Goal: Task Accomplishment & Management: Complete application form

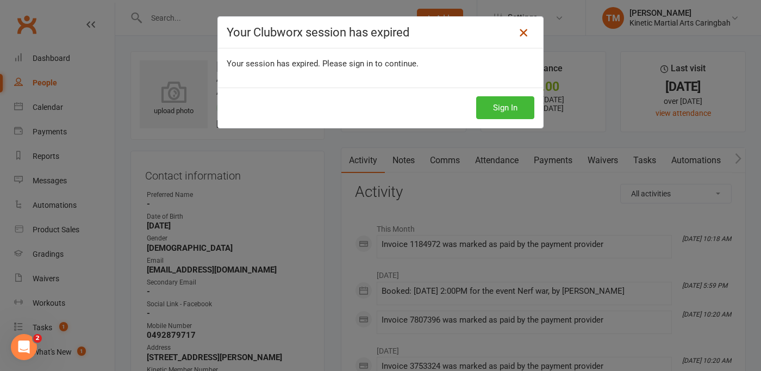
click at [530, 32] on link at bounding box center [523, 32] width 17 height 17
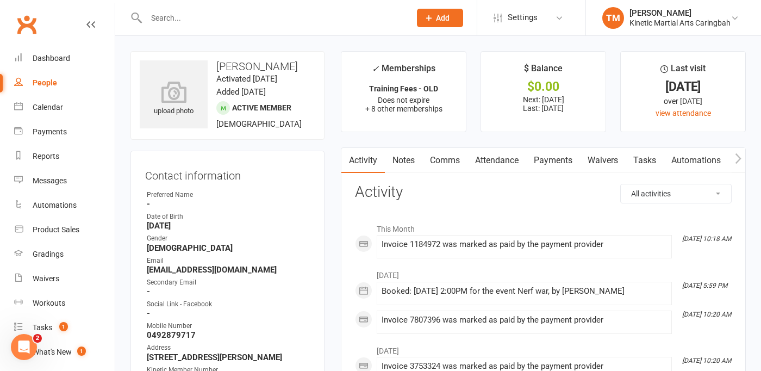
click at [453, 18] on button "Add" at bounding box center [440, 18] width 46 height 18
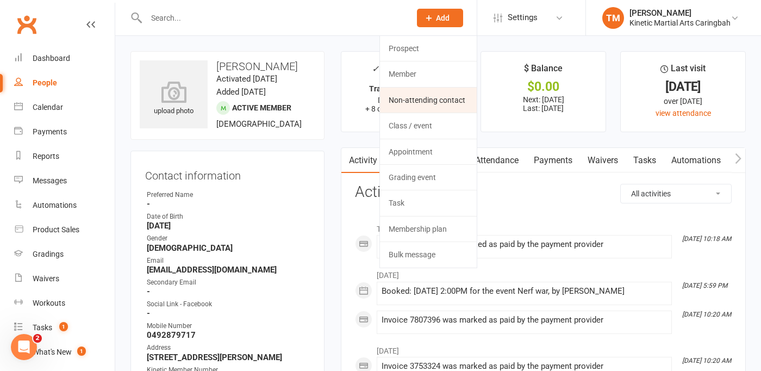
click at [414, 103] on link "Non-attending contact" at bounding box center [428, 100] width 97 height 25
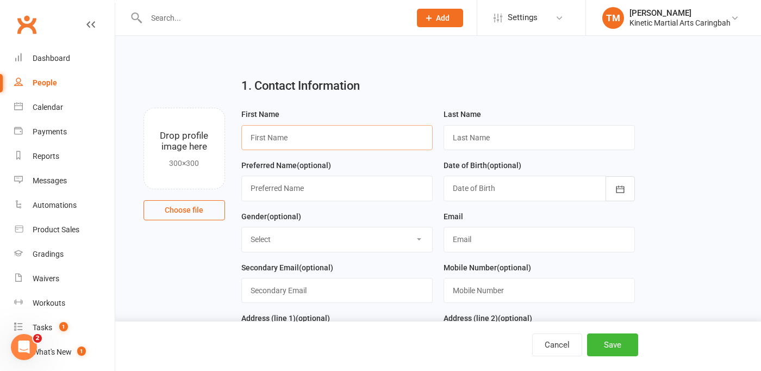
click at [281, 147] on input "text" at bounding box center [336, 137] width 191 height 25
type input "[PERSON_NAME]"
paste input "[PERSON_NAME]"
type input "[PERSON_NAME]"
type input "[EMAIL_ADDRESS][DOMAIN_NAME]"
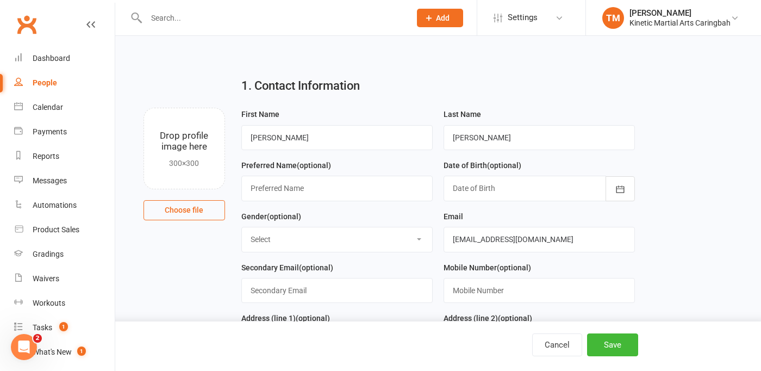
click at [333, 235] on select "Select [DEMOGRAPHIC_DATA] [DEMOGRAPHIC_DATA] Other" at bounding box center [337, 239] width 190 height 24
select select "[DEMOGRAPHIC_DATA]"
click at [242, 228] on select "Select [DEMOGRAPHIC_DATA] [DEMOGRAPHIC_DATA] Other" at bounding box center [337, 239] width 190 height 24
paste input "0406115809"
type input "0406115809"
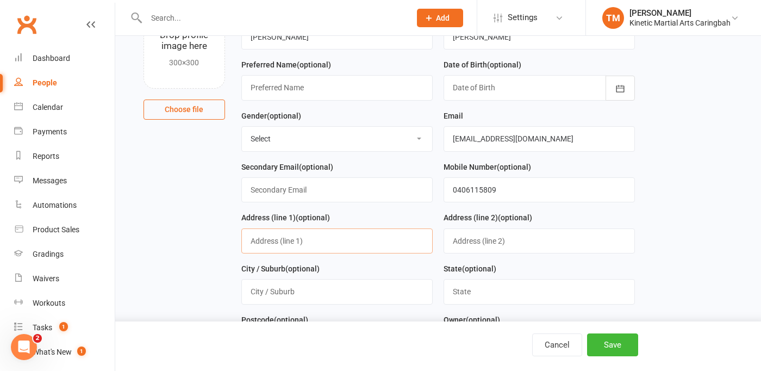
scroll to position [121, 0]
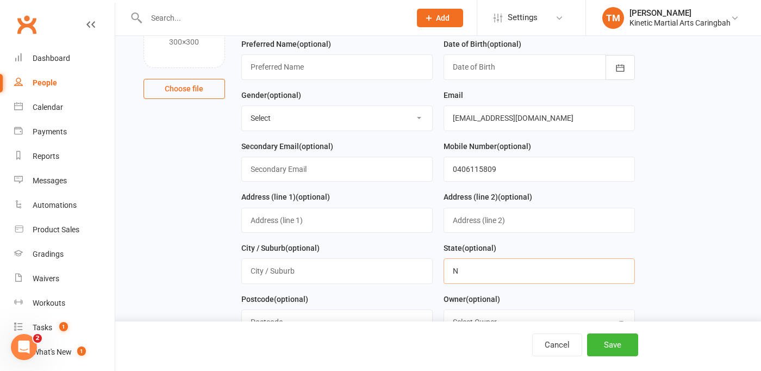
type input "[GEOGRAPHIC_DATA]"
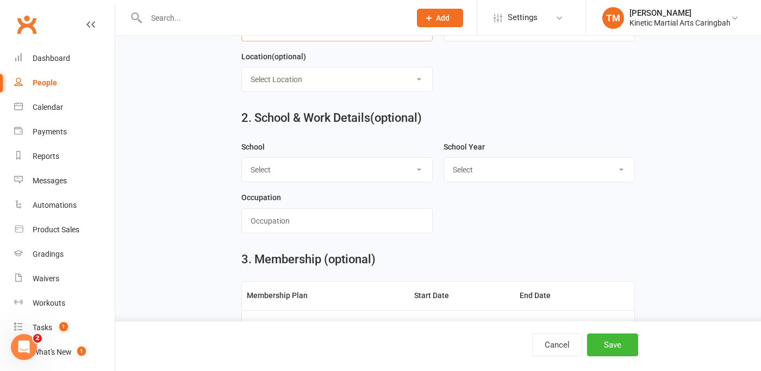
scroll to position [518, 0]
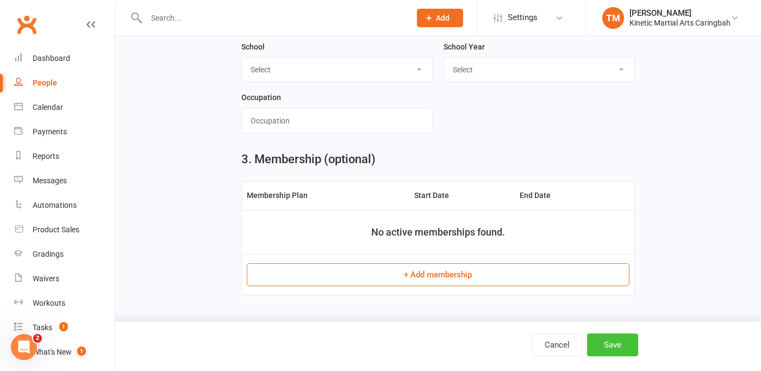
click at [611, 344] on button "Save" at bounding box center [612, 344] width 51 height 23
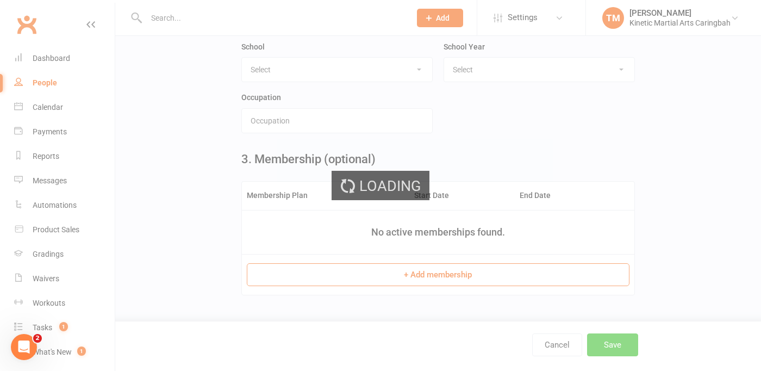
scroll to position [0, 0]
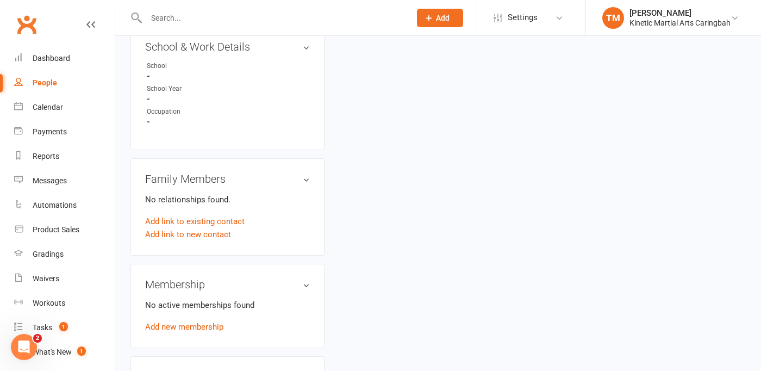
scroll to position [501, 0]
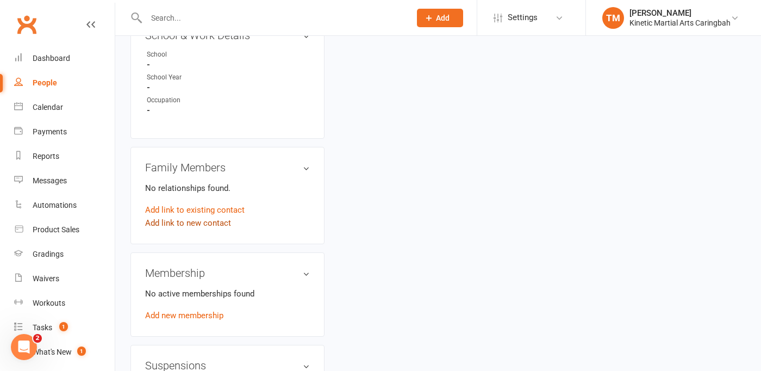
click at [206, 216] on link "Add link to new contact" at bounding box center [188, 222] width 86 height 13
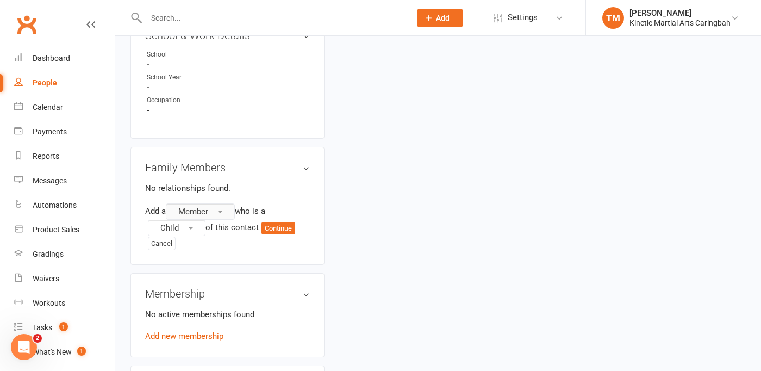
click at [213, 208] on button "Member" at bounding box center [200, 211] width 69 height 16
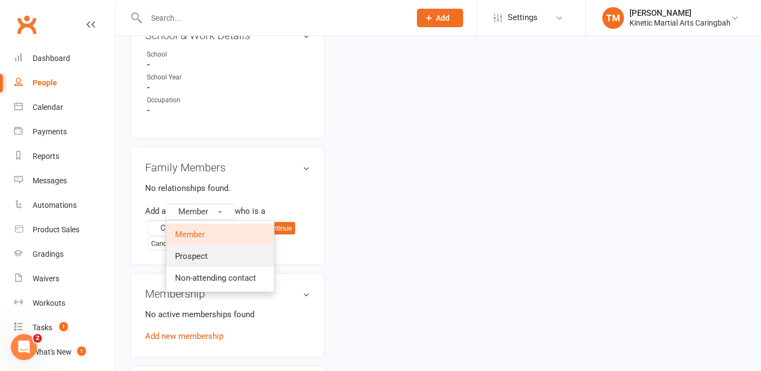
click at [210, 250] on link "Prospect" at bounding box center [220, 256] width 108 height 22
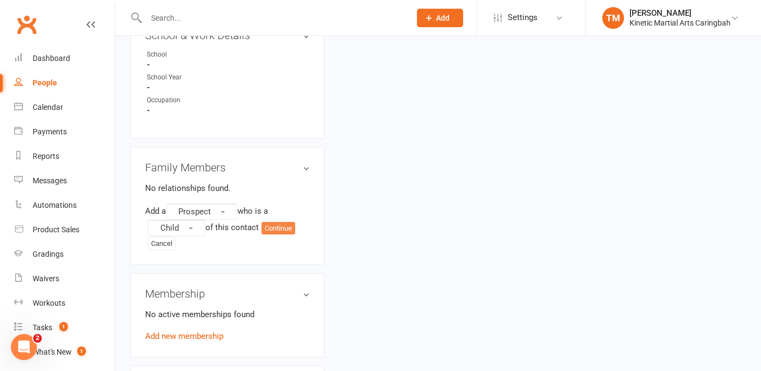
click at [284, 228] on button "Continue" at bounding box center [278, 228] width 34 height 13
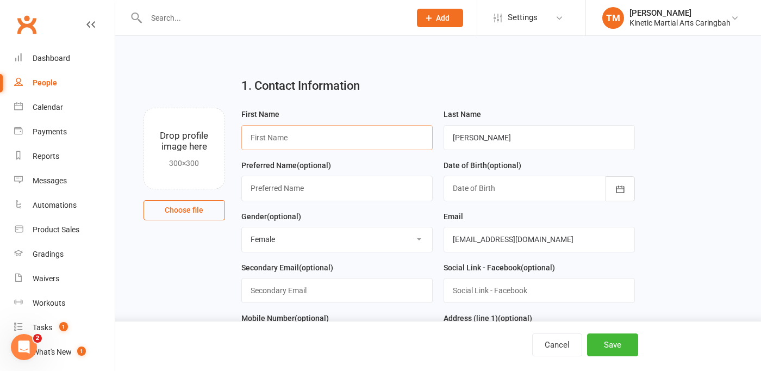
click at [319, 140] on input "text" at bounding box center [336, 137] width 191 height 25
type input "[PERSON_NAME]"
click at [621, 188] on icon "button" at bounding box center [620, 189] width 11 height 11
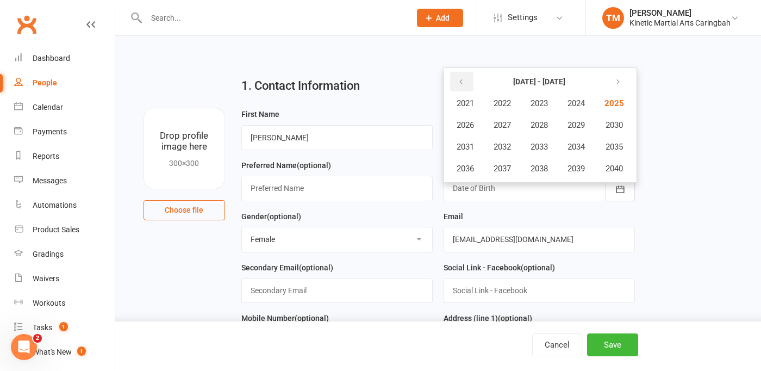
click at [462, 84] on icon "button" at bounding box center [461, 82] width 8 height 9
click at [619, 171] on span "2020" at bounding box center [613, 169] width 17 height 10
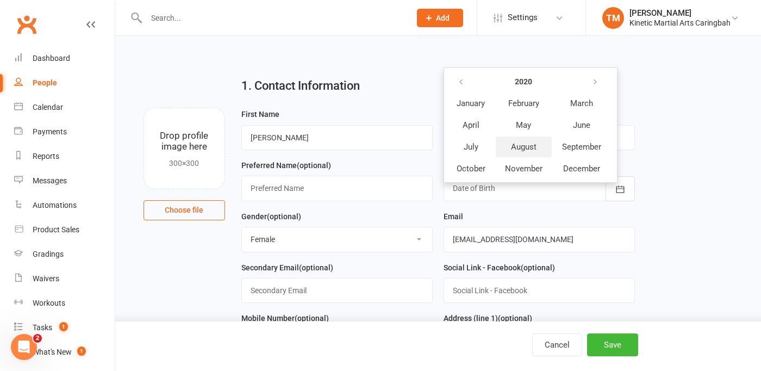
click at [526, 145] on span "August" at bounding box center [524, 147] width 26 height 10
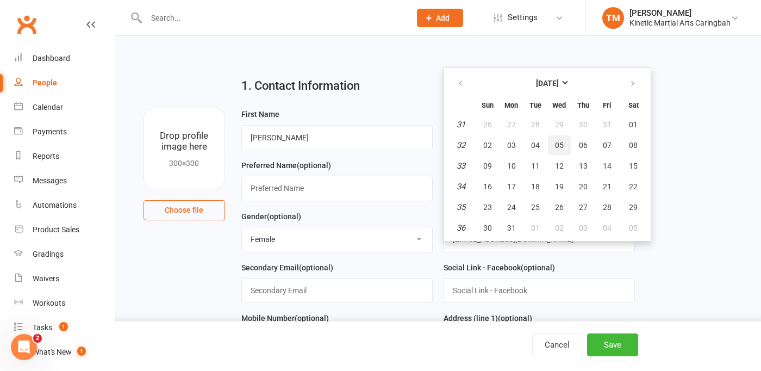
click at [555, 143] on span "05" at bounding box center [559, 145] width 9 height 9
type input "[DATE]"
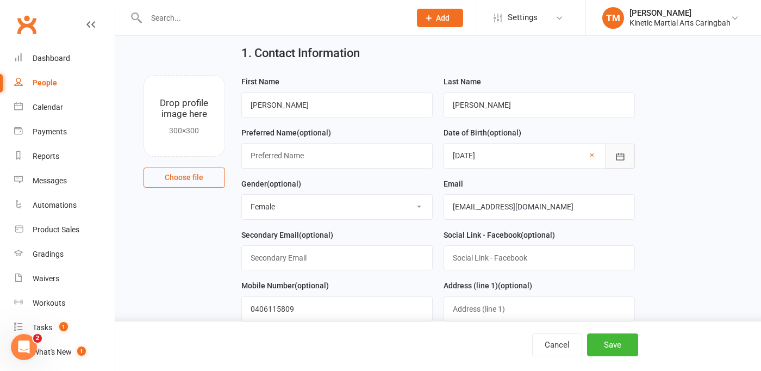
scroll to position [75, 0]
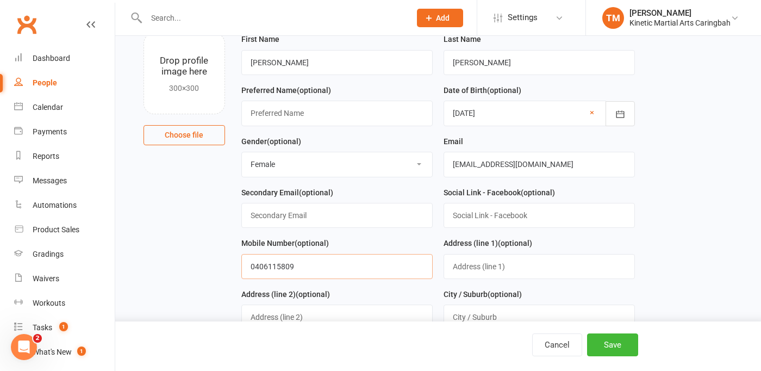
click at [352, 263] on input "0406115809" at bounding box center [336, 266] width 191 height 25
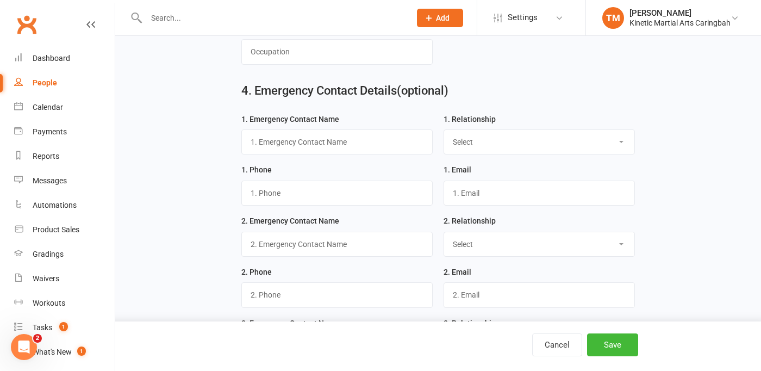
scroll to position [823, 0]
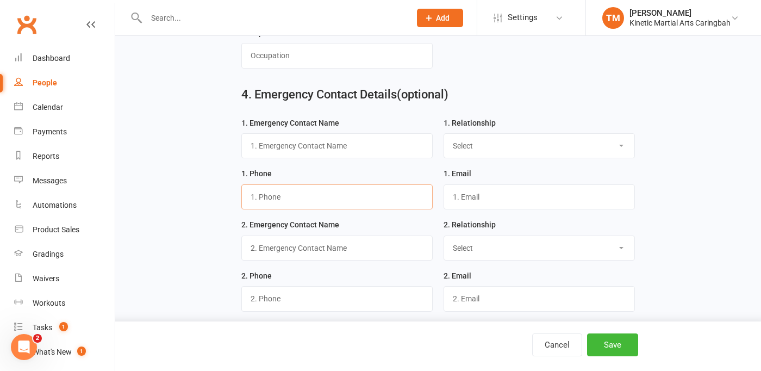
click at [306, 202] on input "text" at bounding box center [336, 196] width 191 height 25
paste input "0406115809"
type input "0406115809"
type input "s"
type input "[PERSON_NAME]"
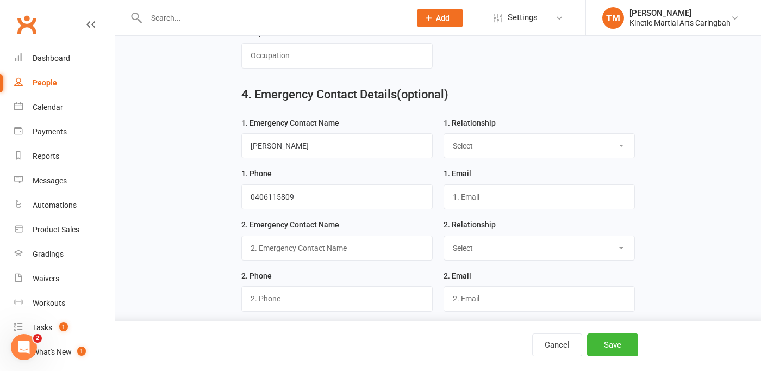
select select "Mother"
click at [610, 347] on button "Save" at bounding box center [612, 344] width 51 height 23
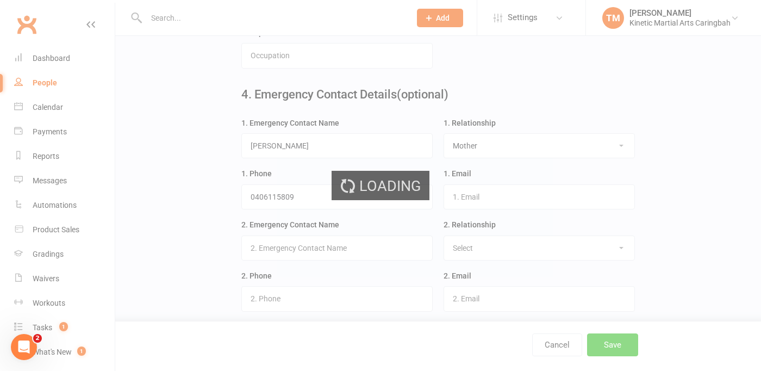
scroll to position [0, 0]
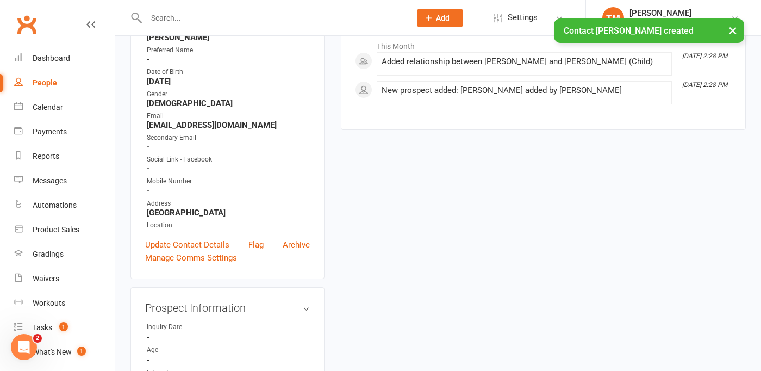
scroll to position [183, 0]
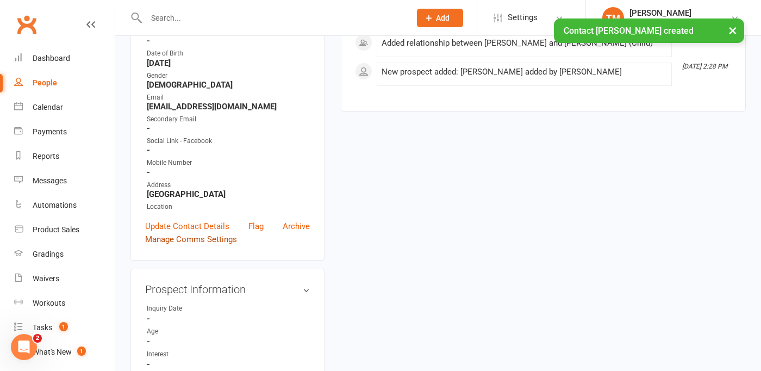
click at [214, 238] on link "Manage Comms Settings" at bounding box center [191, 239] width 92 height 13
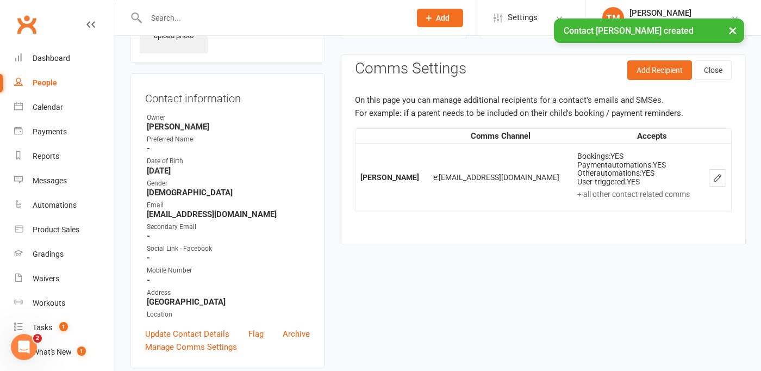
scroll to position [74, 0]
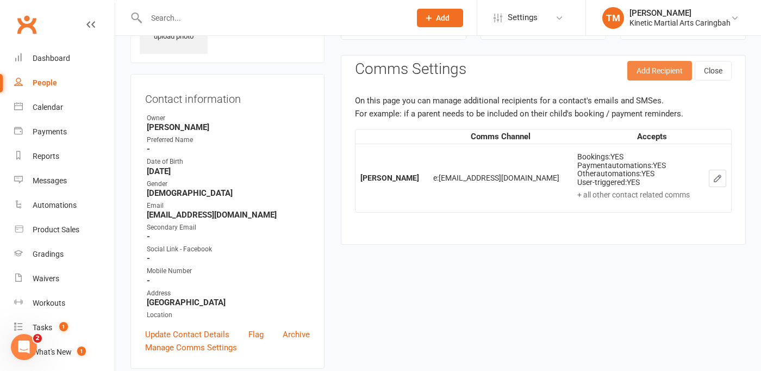
click at [638, 74] on button "Add Recipient" at bounding box center [659, 71] width 65 height 20
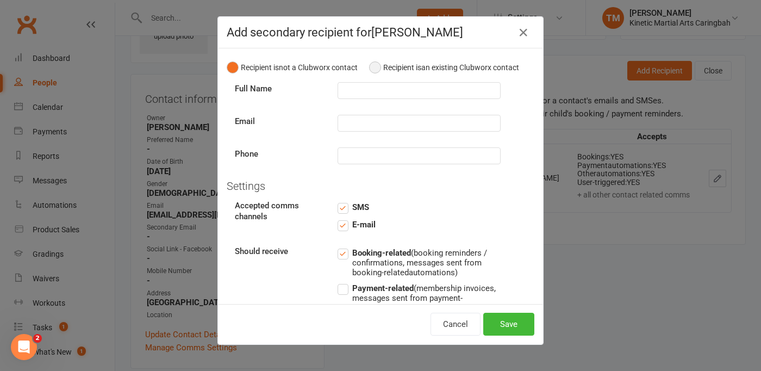
click at [378, 64] on button "Recipient is an existing Clubworx contact" at bounding box center [444, 67] width 150 height 21
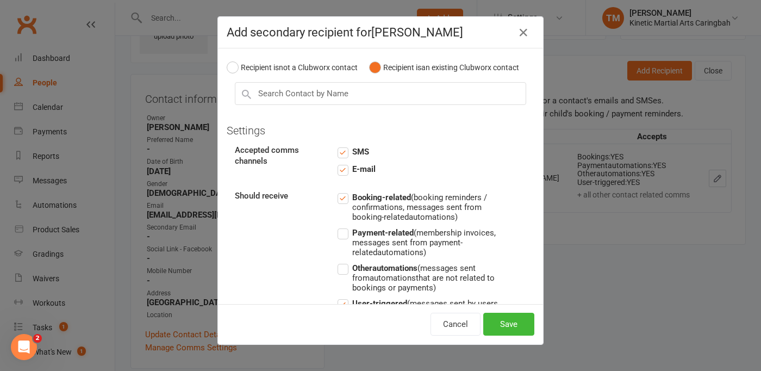
click at [350, 236] on label "Payment-related (membership invoices, messages sent from payment-related automa…" at bounding box center [419, 241] width 163 height 31
click at [350, 226] on input "Payment-related (membership invoices, messages sent from payment-related automa…" at bounding box center [419, 226] width 163 height 0
click at [345, 273] on label "Other automations (messages sent from automations that are not related to booki…" at bounding box center [419, 276] width 163 height 31
click at [345, 261] on input "Other automations (messages sent from automations that are not related to booki…" at bounding box center [419, 261] width 163 height 0
click at [337, 94] on input "text" at bounding box center [380, 93] width 291 height 23
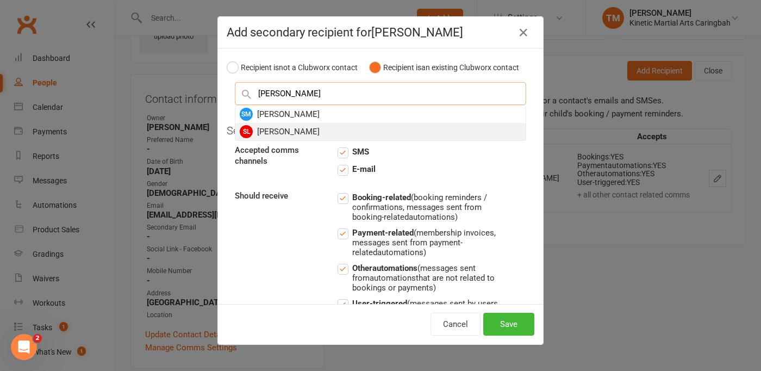
type input "[PERSON_NAME]"
click at [301, 132] on div "SL [PERSON_NAME]" at bounding box center [380, 131] width 290 height 17
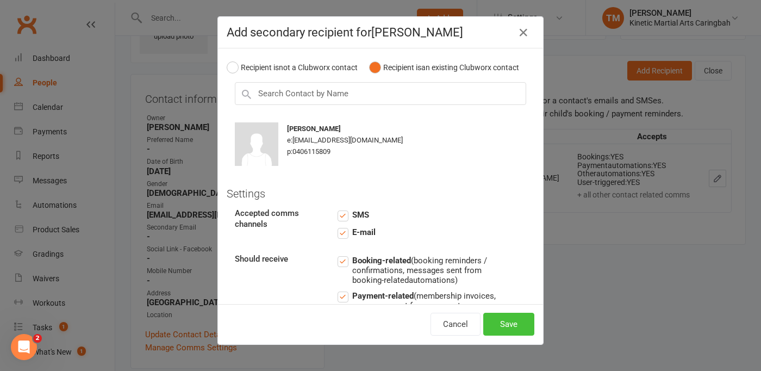
click at [497, 319] on button "Save" at bounding box center [508, 324] width 51 height 23
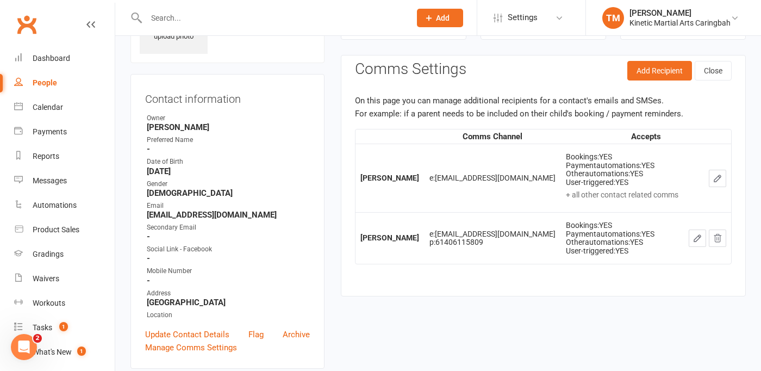
click at [426, 26] on button "Add" at bounding box center [440, 18] width 46 height 18
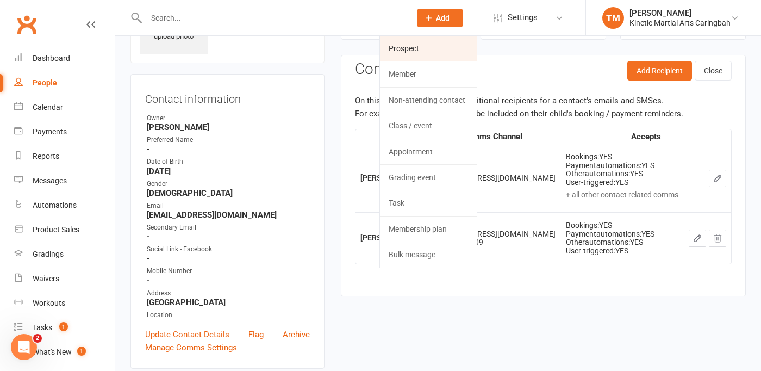
click at [419, 41] on link "Prospect" at bounding box center [428, 48] width 97 height 25
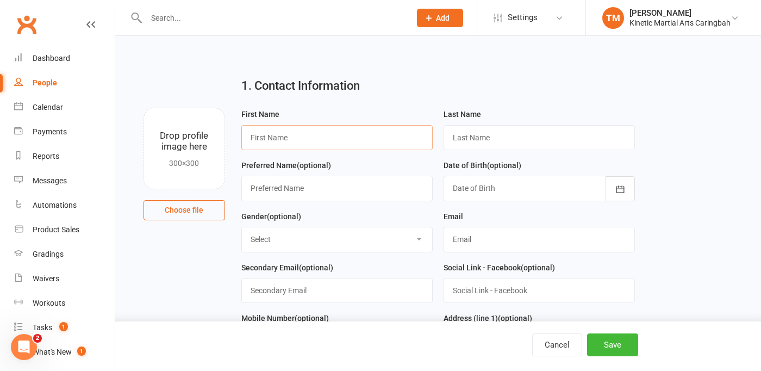
click at [271, 133] on input "text" at bounding box center [336, 137] width 191 height 25
click at [452, 17] on button "Add" at bounding box center [440, 18] width 46 height 18
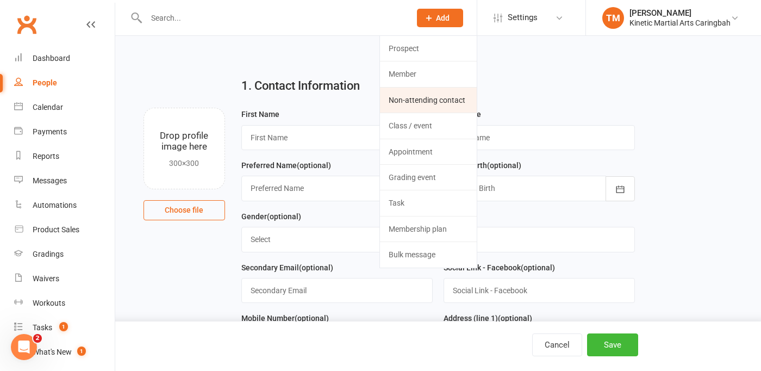
click at [417, 99] on link "Non-attending contact" at bounding box center [428, 100] width 97 height 25
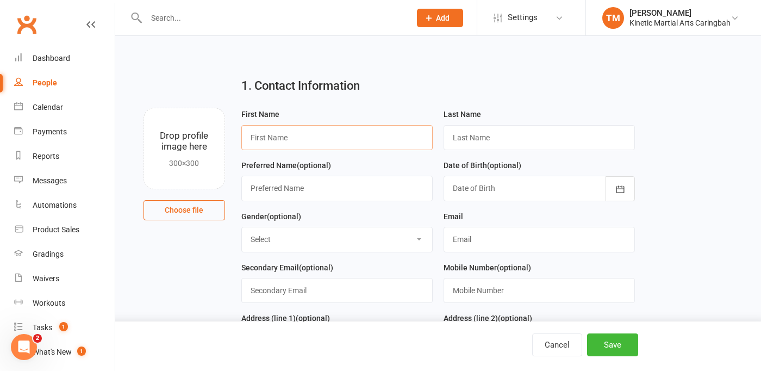
click at [321, 140] on input "text" at bounding box center [336, 137] width 191 height 25
type input "[PERSON_NAME]"
select select "[DEMOGRAPHIC_DATA]"
type input "[EMAIL_ADDRESS][DOMAIN_NAME]"
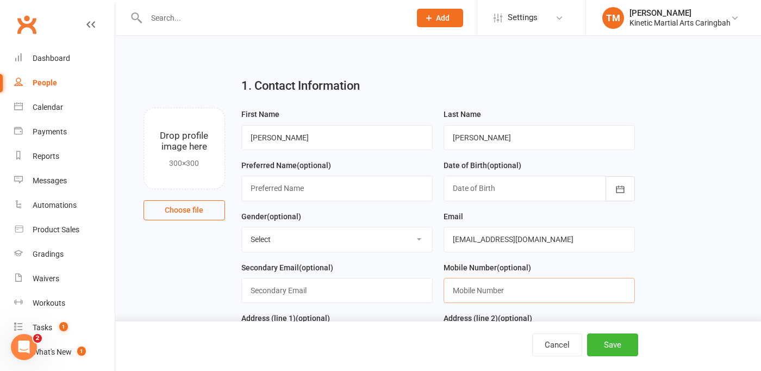
paste input "0435 175 930"
type input "0435175930"
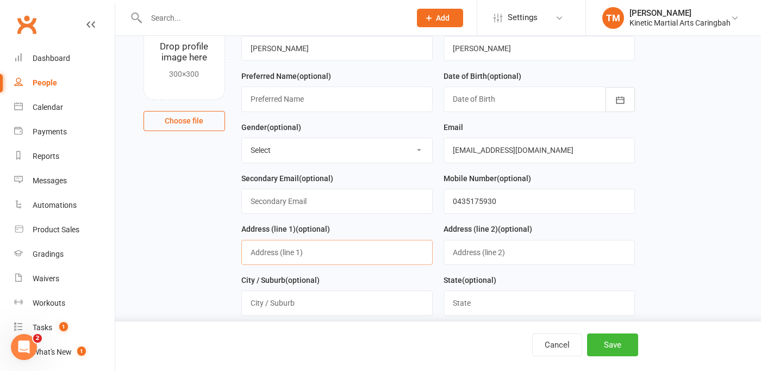
scroll to position [98, 0]
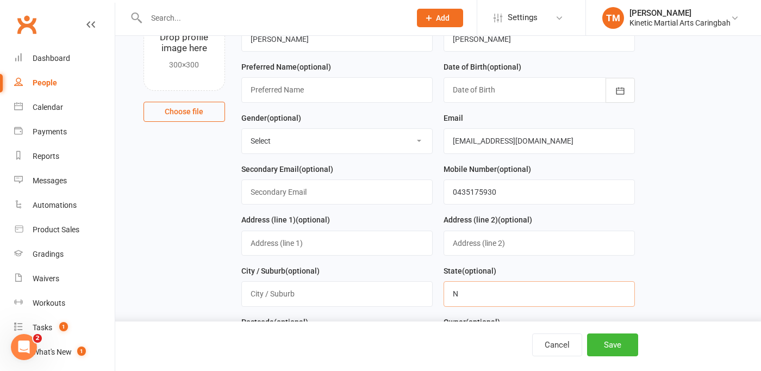
type input "[GEOGRAPHIC_DATA]"
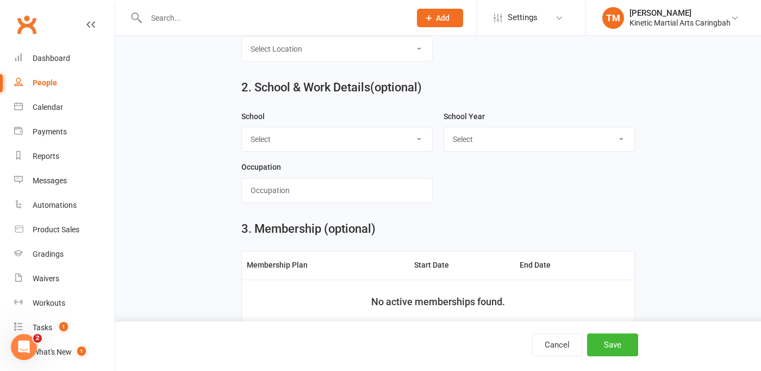
scroll to position [518, 0]
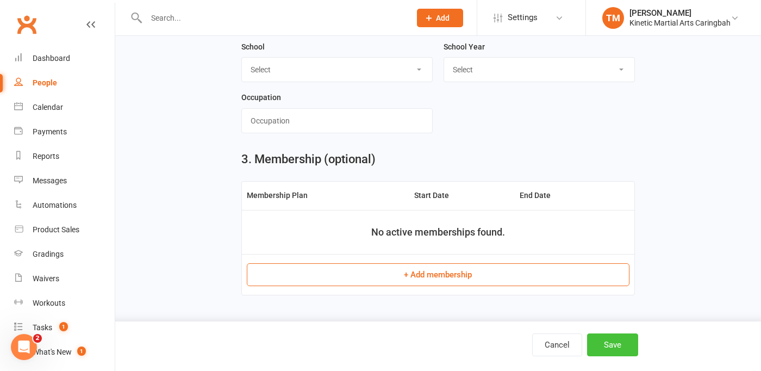
click at [617, 340] on button "Save" at bounding box center [612, 344] width 51 height 23
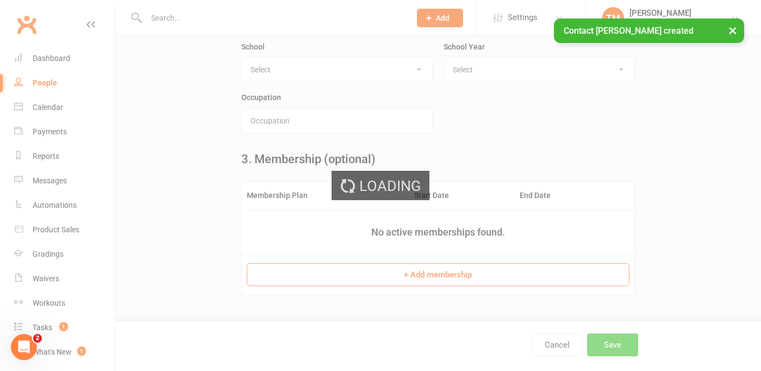
scroll to position [0, 0]
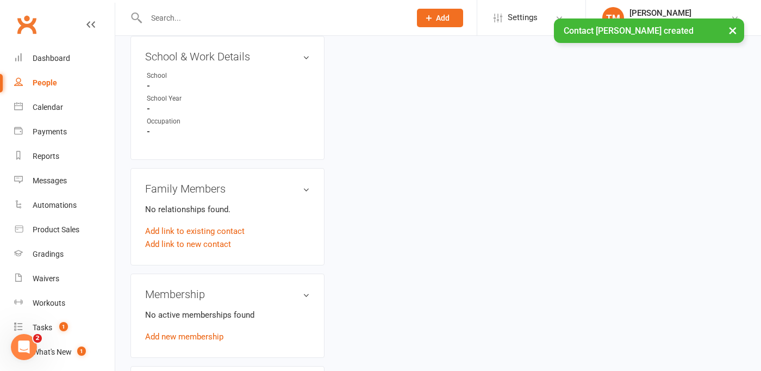
scroll to position [481, 0]
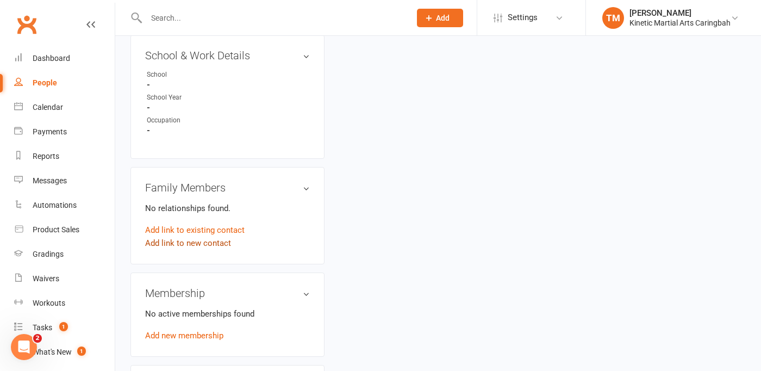
click at [200, 242] on link "Add link to new contact" at bounding box center [188, 242] width 86 height 13
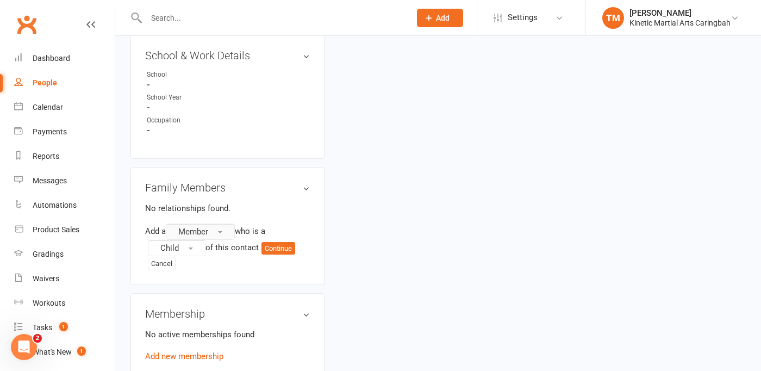
click at [221, 230] on button "Member" at bounding box center [200, 231] width 69 height 16
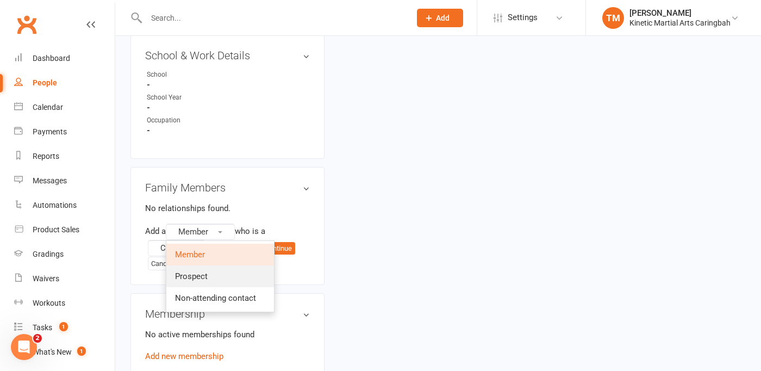
click at [204, 272] on span "Prospect" at bounding box center [191, 276] width 33 height 10
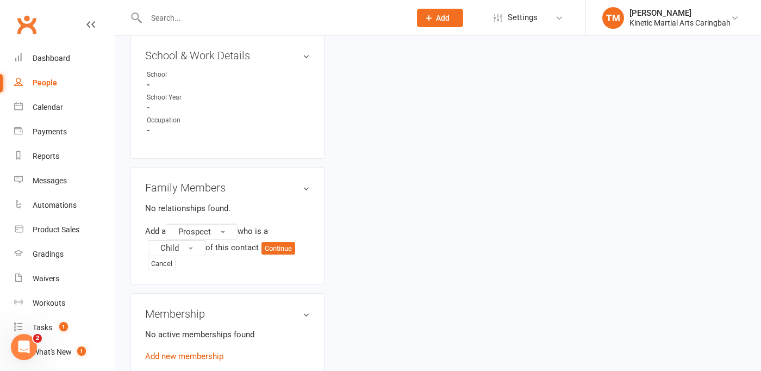
click at [283, 236] on div "Add a Prospect who is a Child of this contact Continue Cancel" at bounding box center [227, 246] width 165 height 47
click at [283, 244] on button "Continue" at bounding box center [278, 248] width 34 height 13
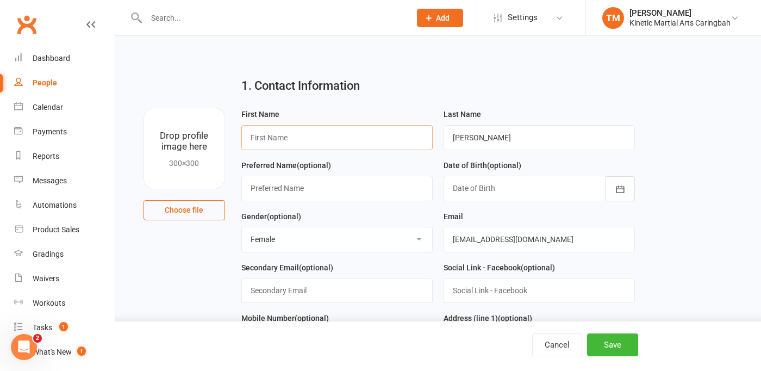
click at [362, 128] on input "text" at bounding box center [336, 137] width 191 height 25
type input "[PERSON_NAME]"
select select "[DEMOGRAPHIC_DATA]"
click at [242, 228] on select "Select [DEMOGRAPHIC_DATA] [DEMOGRAPHIC_DATA] Other" at bounding box center [337, 239] width 190 height 24
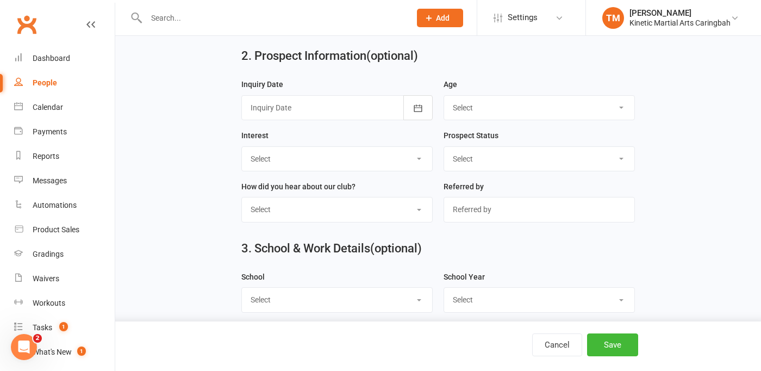
scroll to position [740, 0]
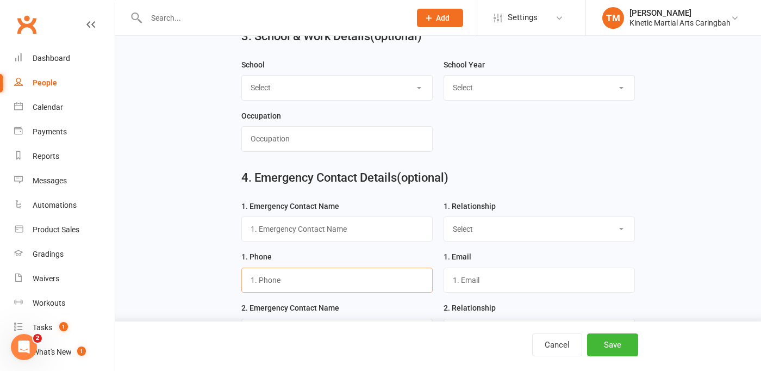
click at [344, 283] on input "text" at bounding box center [336, 279] width 191 height 25
paste input "0435175930"
type input "0435175930"
select select "Mother"
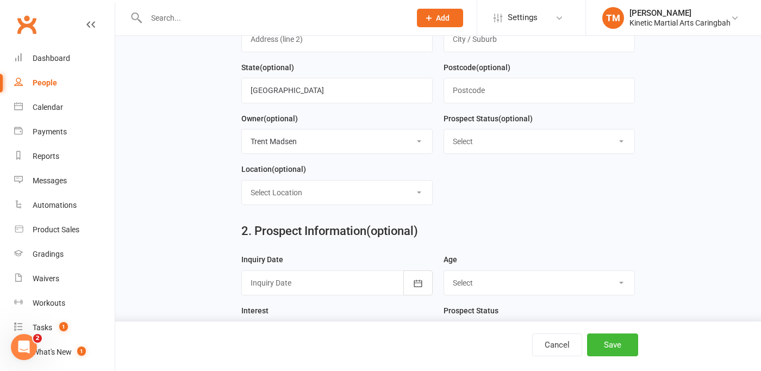
scroll to position [475, 0]
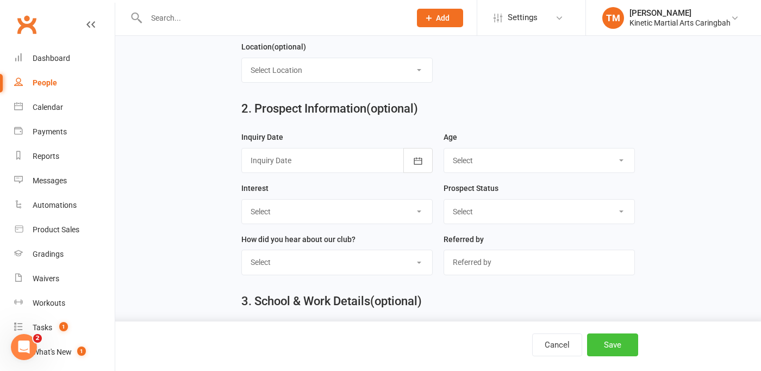
type input "[PERSON_NAME]"
click at [628, 339] on button "Save" at bounding box center [612, 344] width 51 height 23
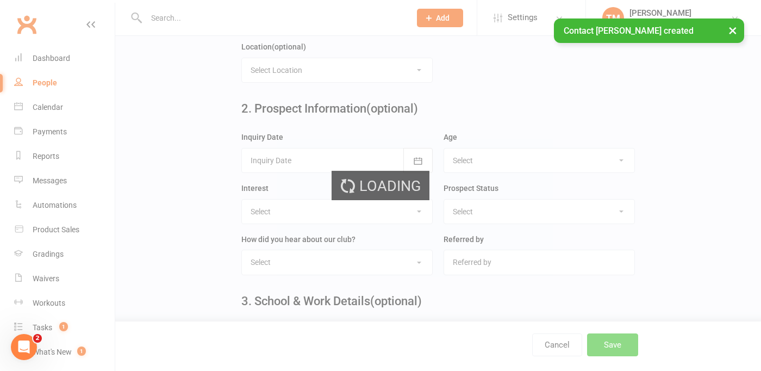
scroll to position [0, 0]
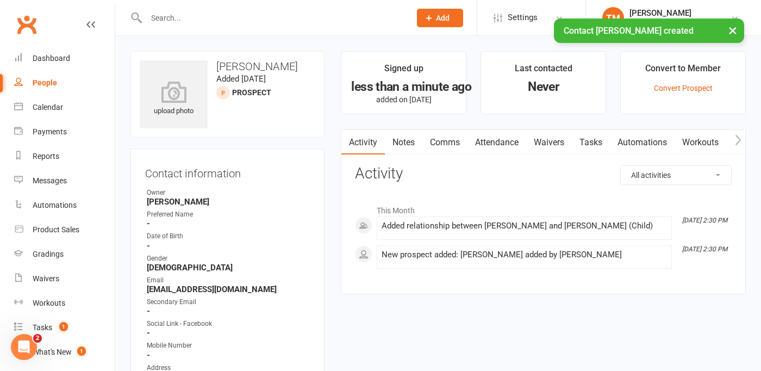
scroll to position [230, 0]
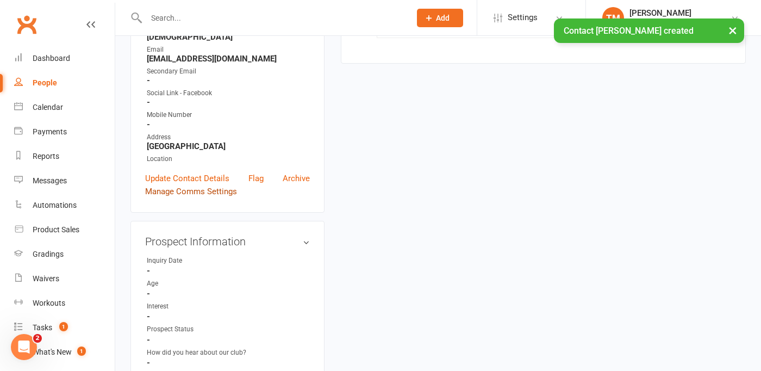
click at [203, 190] on link "Manage Comms Settings" at bounding box center [191, 191] width 92 height 13
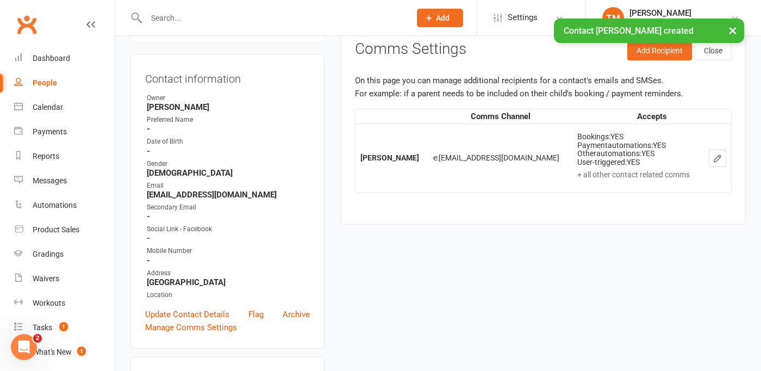
scroll to position [74, 0]
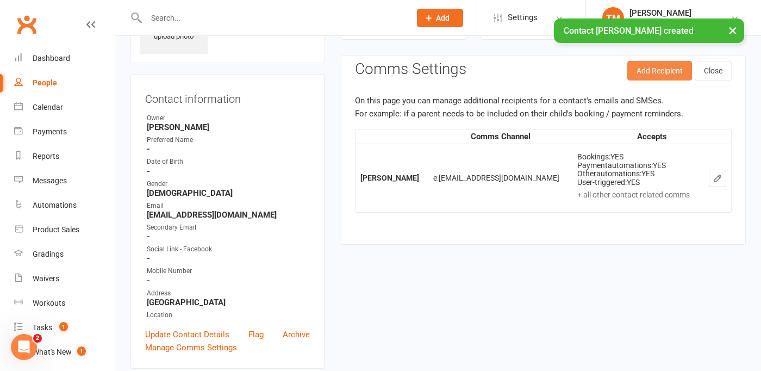
click at [656, 73] on button "Add Recipient" at bounding box center [659, 71] width 65 height 20
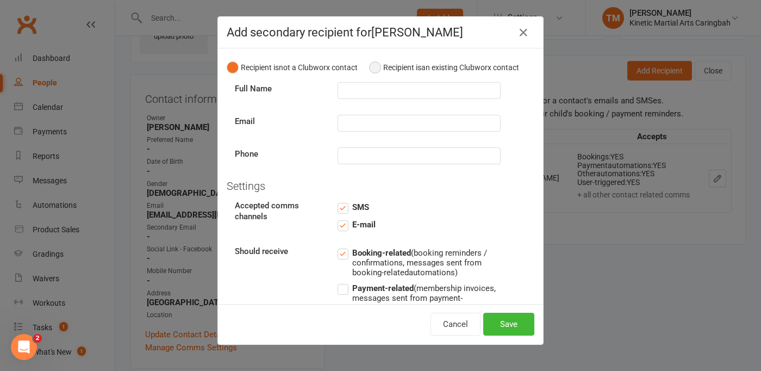
click at [375, 66] on button "Recipient is an existing Clubworx contact" at bounding box center [444, 67] width 150 height 21
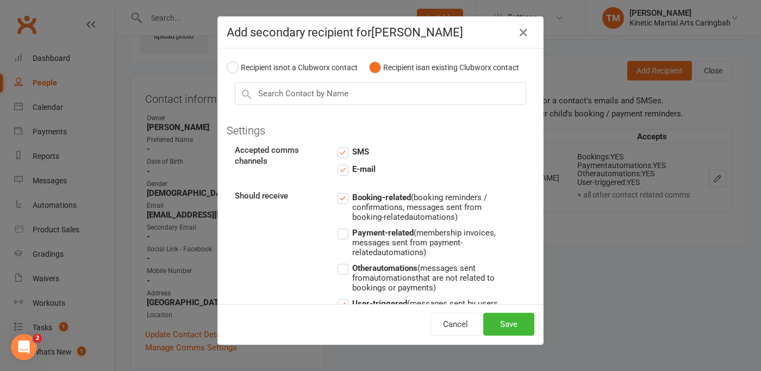
click at [347, 238] on label "Payment-related (membership invoices, messages sent from payment-related automa…" at bounding box center [419, 241] width 163 height 31
click at [347, 226] on input "Payment-related (membership invoices, messages sent from payment-related automa…" at bounding box center [419, 226] width 163 height 0
click at [346, 267] on label "Other automations (messages sent from automations that are not related to booki…" at bounding box center [419, 276] width 163 height 31
click at [346, 261] on input "Other automations (messages sent from automations that are not related to booki…" at bounding box center [419, 261] width 163 height 0
click at [345, 96] on input "text" at bounding box center [380, 93] width 291 height 23
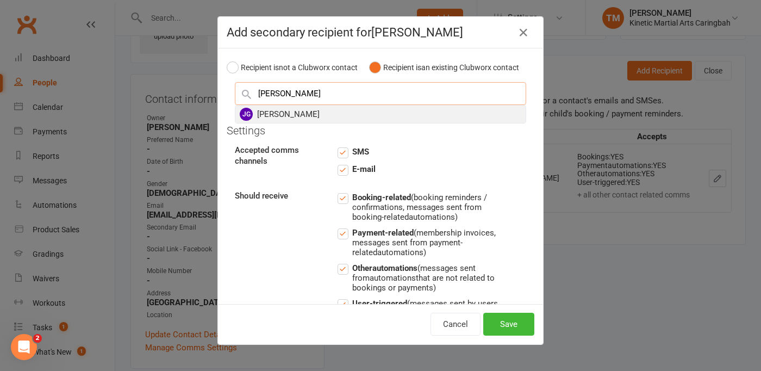
type input "[PERSON_NAME]"
click at [281, 116] on div "[PERSON_NAME]" at bounding box center [380, 113] width 290 height 17
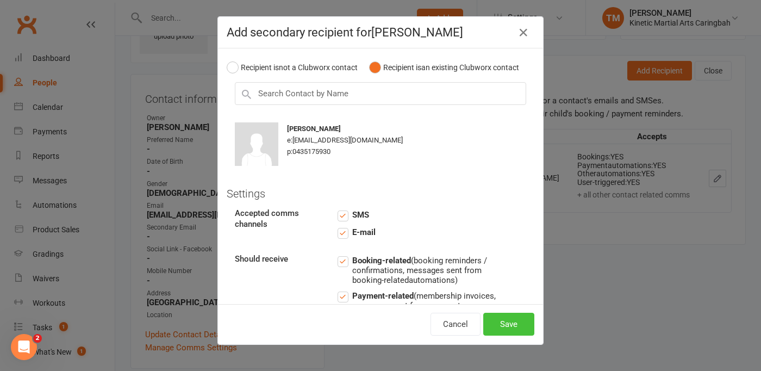
click at [508, 323] on button "Save" at bounding box center [508, 324] width 51 height 23
